Goal: Information Seeking & Learning: Learn about a topic

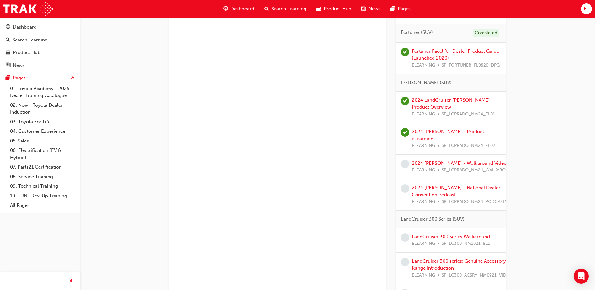
scroll to position [1003, 0]
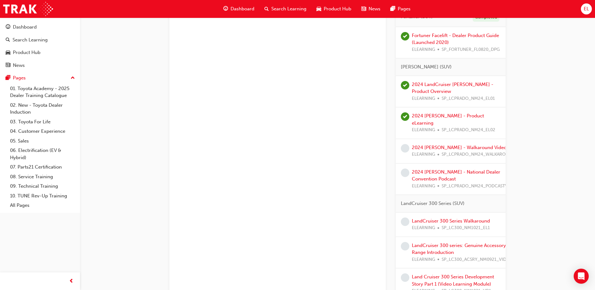
click at [550, 106] on div "Product Knowledge Learning search page Learning plan detail page Product Knowle…" at bounding box center [337, 78] width 515 height 2129
click at [448, 144] on div "2024 [PERSON_NAME] - Walkaround Video ELEARNING SP_LCPRADO_NM24_WALKAROUNDVID" at bounding box center [467, 151] width 110 height 14
click at [448, 145] on link "2024 [PERSON_NAME] - Walkaround Video" at bounding box center [459, 148] width 95 height 6
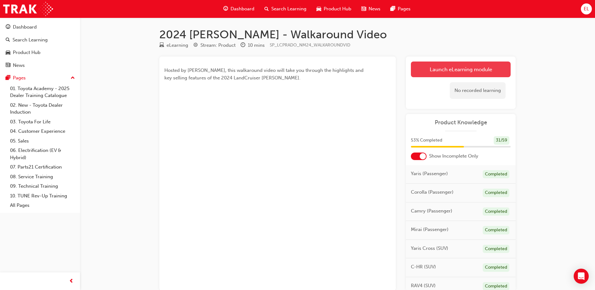
click at [451, 69] on link "Launch eLearning module" at bounding box center [461, 69] width 100 height 16
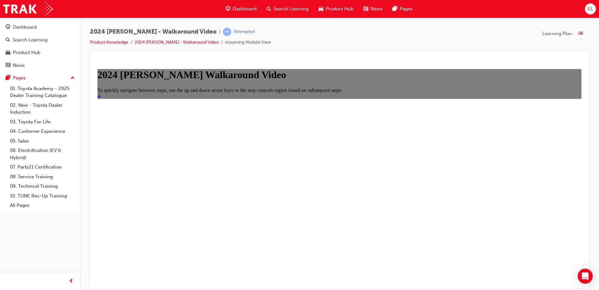
click at [101, 98] on icon "Start" at bounding box center [99, 95] width 4 height 5
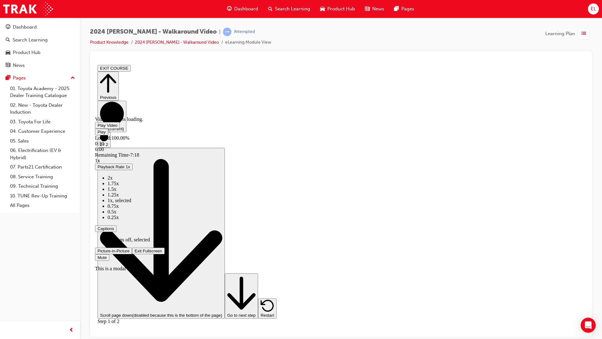
click at [189, 109] on video "Video player" at bounding box center [142, 85] width 94 height 47
click at [587, 260] on div "Mute" at bounding box center [341, 257] width 492 height 7
click at [97, 134] on span "Video player" at bounding box center [97, 131] width 0 height 5
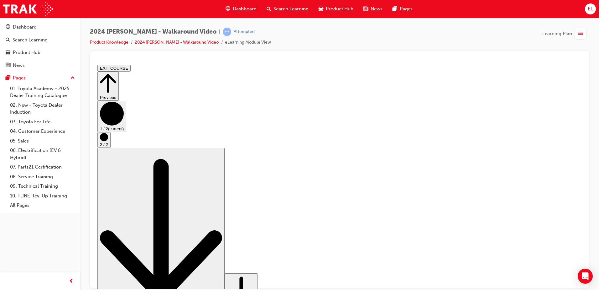
click at [108, 141] on circle "Step controls" at bounding box center [104, 137] width 8 height 8
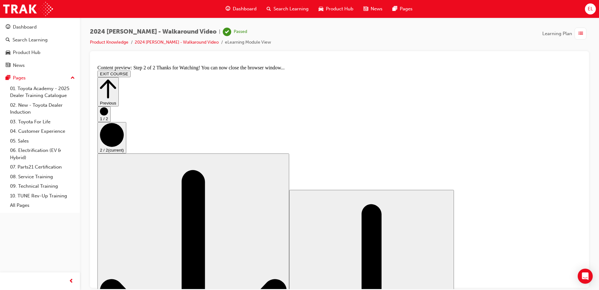
click at [233, 6] on span "Dashboard" at bounding box center [245, 8] width 24 height 7
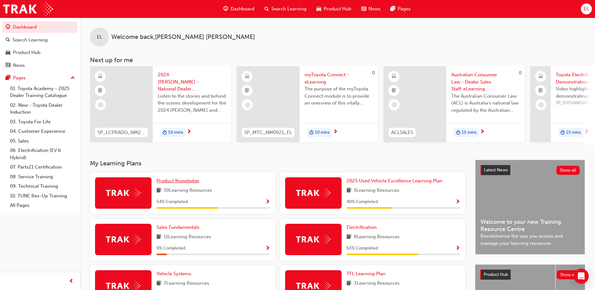
click at [177, 183] on span "Product Knowledge" at bounding box center [177, 181] width 43 height 6
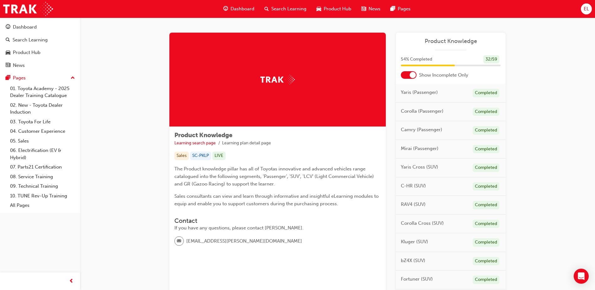
click at [414, 76] on div at bounding box center [412, 75] width 6 height 6
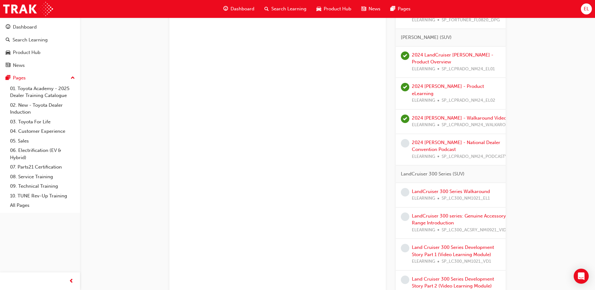
scroll to position [1035, 0]
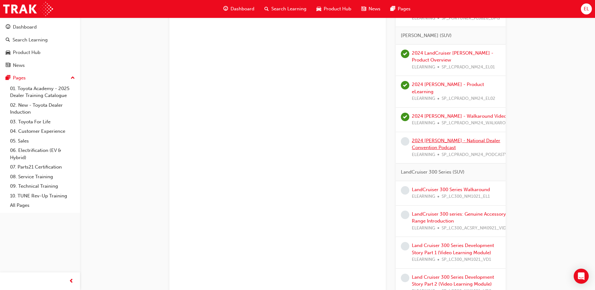
click at [448, 138] on link "2024 [PERSON_NAME] - National Dealer Convention Podcast" at bounding box center [456, 144] width 88 height 13
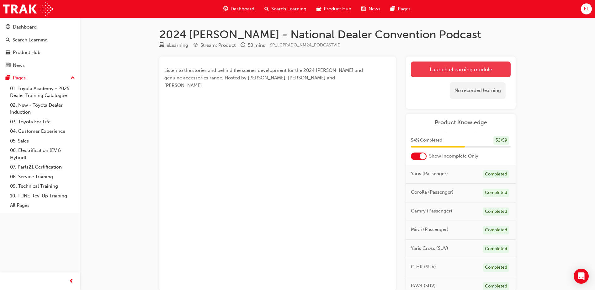
click at [448, 64] on link "Launch eLearning module" at bounding box center [461, 69] width 100 height 16
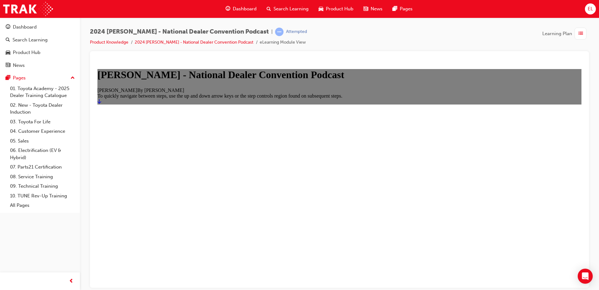
click at [101, 103] on icon "Start" at bounding box center [99, 101] width 4 height 4
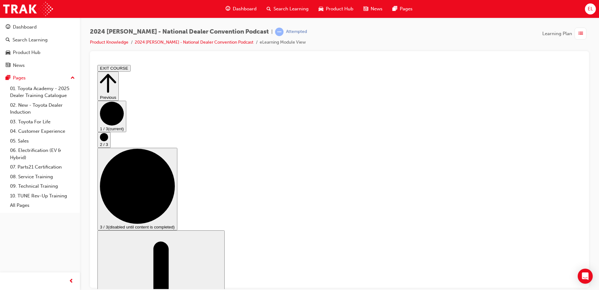
click at [108, 141] on circle "Step controls" at bounding box center [104, 137] width 8 height 8
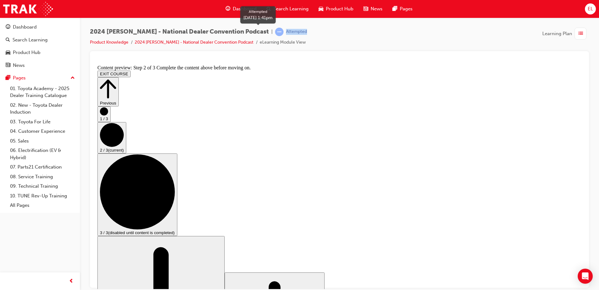
drag, startPoint x: 287, startPoint y: 31, endPoint x: 264, endPoint y: 33, distance: 22.3
click at [264, 33] on div "2024 [PERSON_NAME] - National Dealer Convention Podcast | Attempted" at bounding box center [198, 32] width 217 height 8
drag, startPoint x: 264, startPoint y: 33, endPoint x: 346, endPoint y: 24, distance: 82.0
click at [346, 24] on div "2024 [PERSON_NAME] - National Dealer Convention Podcast | Attempted Product Kno…" at bounding box center [339, 146] width 519 height 256
click at [292, 34] on div "2024 [PERSON_NAME] - National Dealer Convention Podcast | Attempted" at bounding box center [198, 32] width 217 height 8
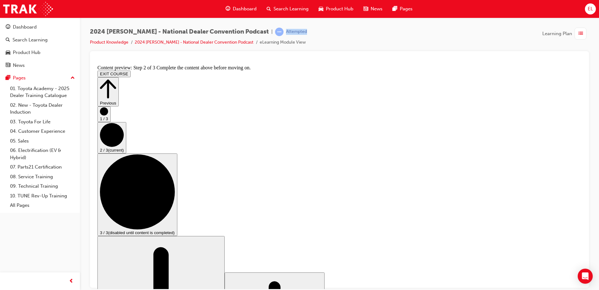
drag, startPoint x: 265, startPoint y: 32, endPoint x: 288, endPoint y: 29, distance: 23.0
click at [288, 29] on div "2024 [PERSON_NAME] - National Dealer Convention Podcast | Attempted" at bounding box center [198, 32] width 217 height 8
drag, startPoint x: 288, startPoint y: 29, endPoint x: 393, endPoint y: 30, distance: 105.7
click at [393, 30] on div "2024 [PERSON_NAME] - National Dealer Convention Podcast | Attempted Product Kno…" at bounding box center [339, 40] width 499 height 24
